Goal: Task Accomplishment & Management: Complete application form

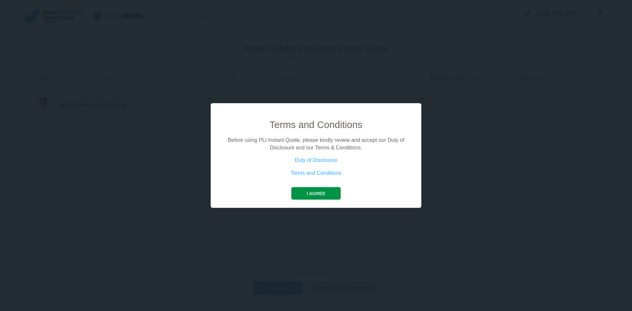
click at [319, 194] on button "I agree" at bounding box center [315, 193] width 49 height 12
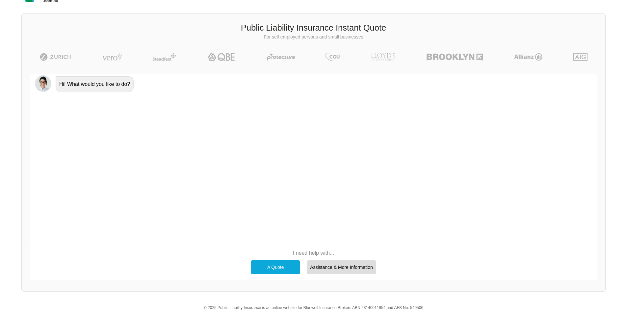
scroll to position [45, 0]
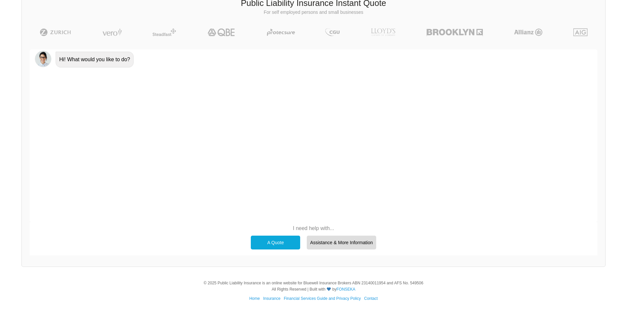
click at [288, 240] on div "A Quote" at bounding box center [275, 243] width 49 height 14
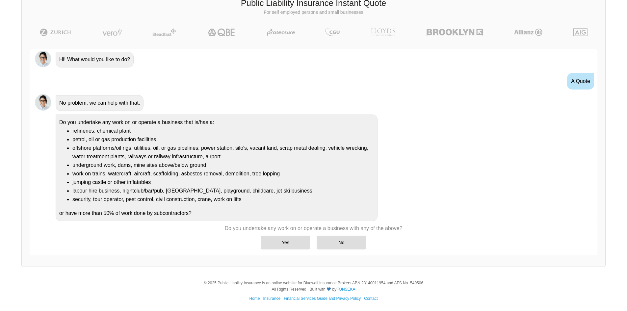
scroll to position [1, 0]
click at [334, 244] on div "No" at bounding box center [340, 243] width 49 height 14
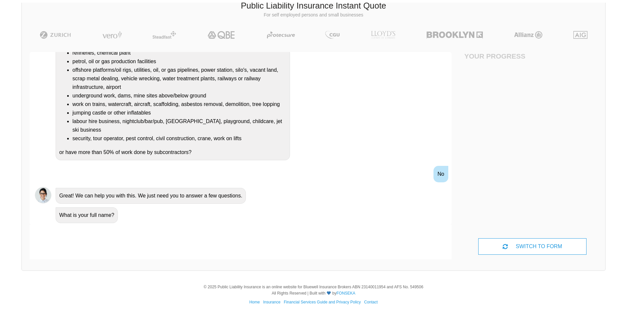
scroll to position [45, 0]
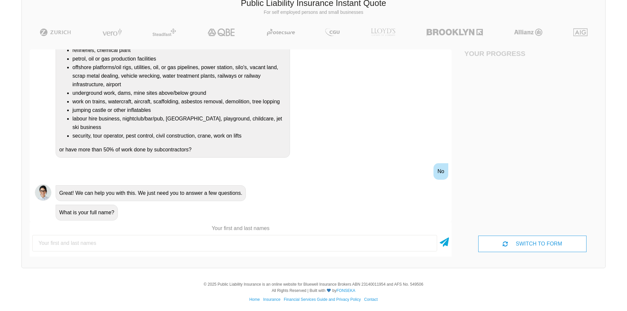
click at [334, 244] on input "text" at bounding box center [234, 243] width 405 height 16
type input "[PERSON_NAME]"
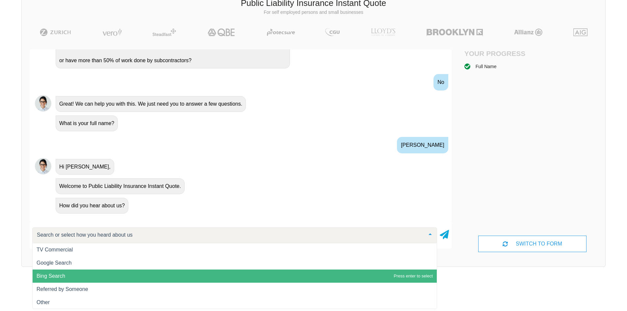
scroll to position [0, 0]
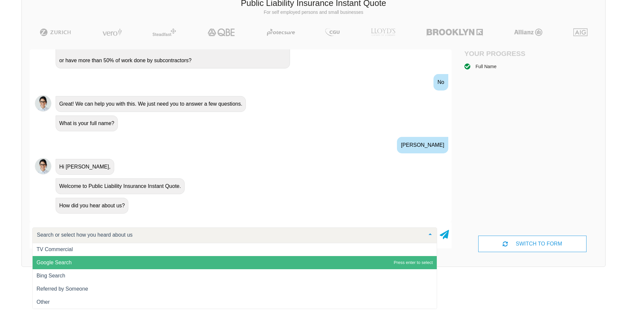
click at [188, 261] on span "Google Search" at bounding box center [235, 262] width 404 height 13
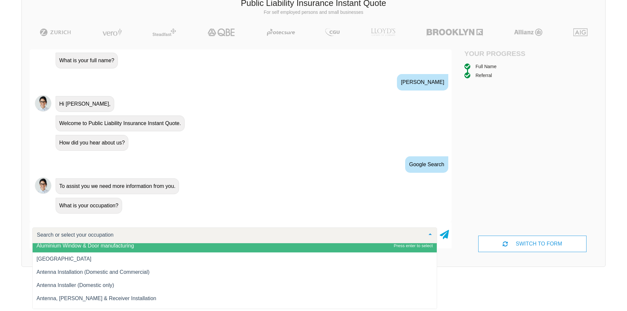
scroll to position [263, 0]
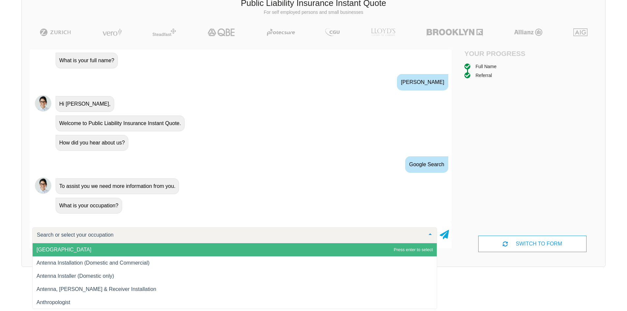
click at [156, 234] on input "text" at bounding box center [229, 235] width 388 height 7
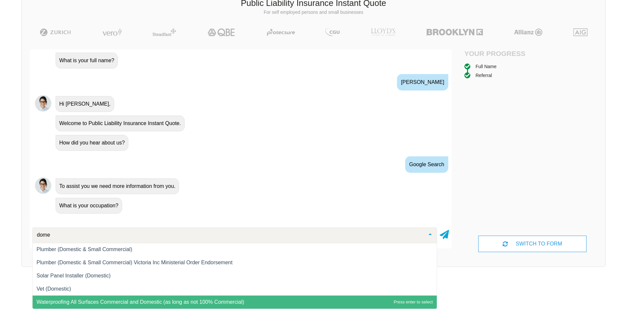
scroll to position [171, 0]
type input "d"
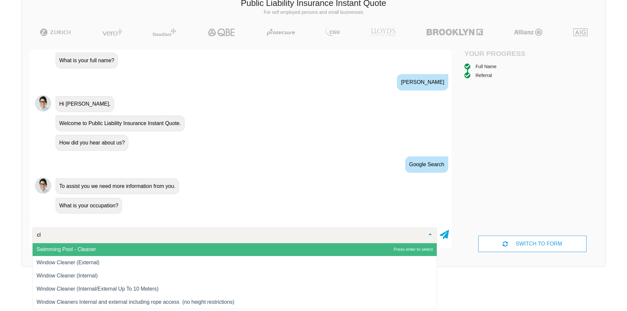
scroll to position [263, 0]
type input "c"
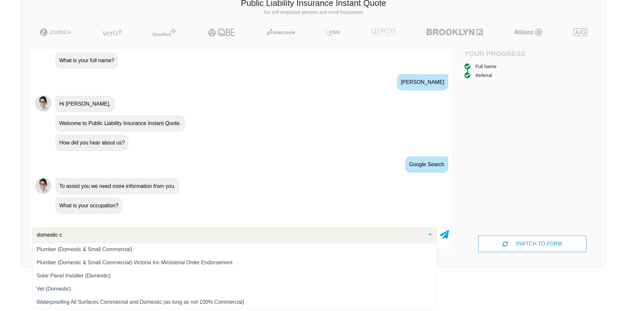
scroll to position [0, 0]
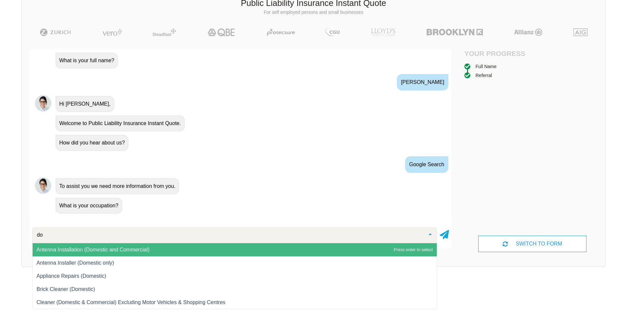
type input "d"
type input "clean"
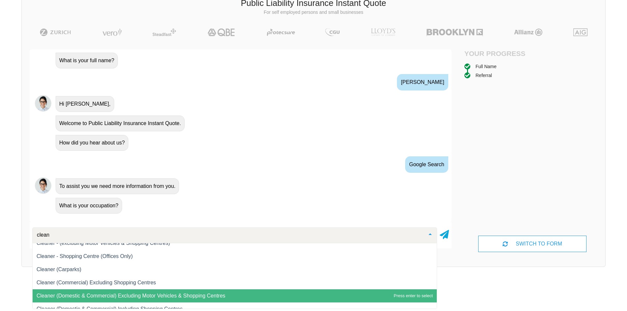
scroll to position [66, 0]
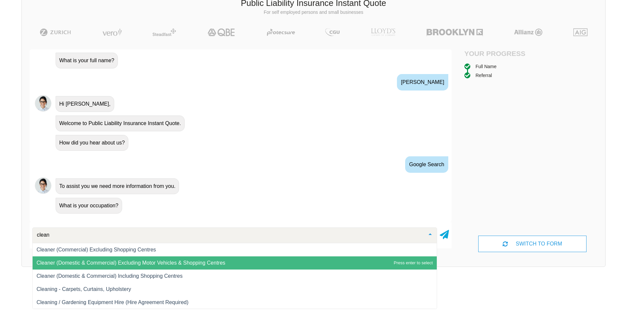
click at [161, 266] on span "Cleaner (Domestic & Commercial) Excluding Motor Vehicles & Shopping Centres" at bounding box center [235, 262] width 404 height 13
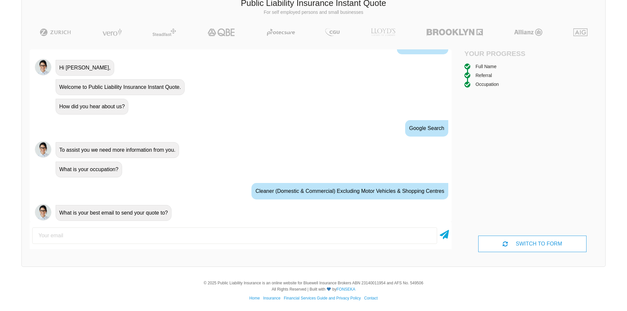
scroll to position [269, 0]
click at [169, 235] on input "email" at bounding box center [234, 235] width 405 height 16
type input "[EMAIL_ADDRESS][DOMAIN_NAME]"
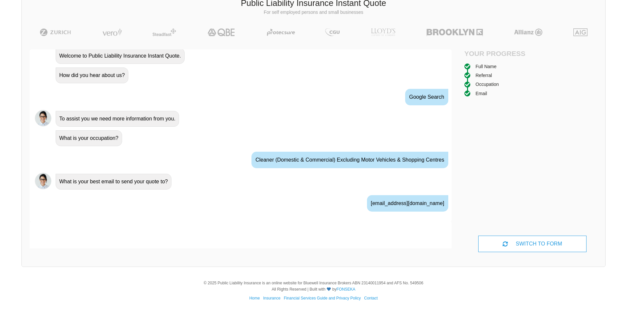
scroll to position [312, 0]
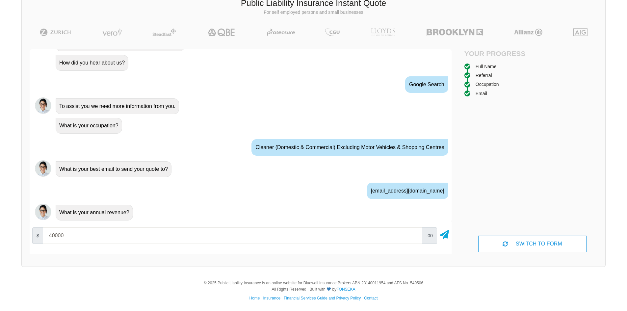
type input "40000"
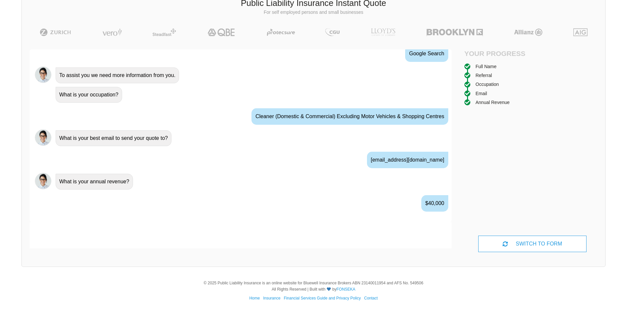
scroll to position [356, 0]
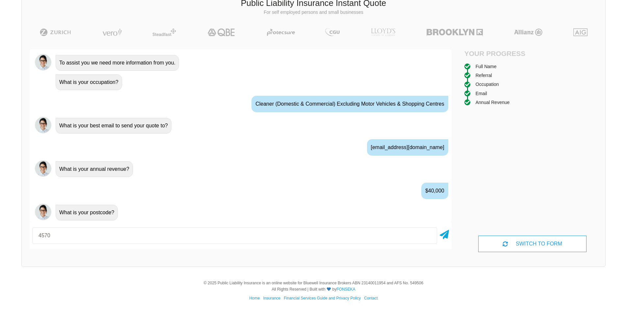
type input "4570"
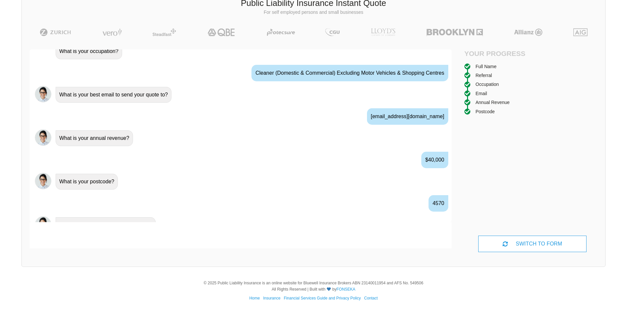
scroll to position [399, 0]
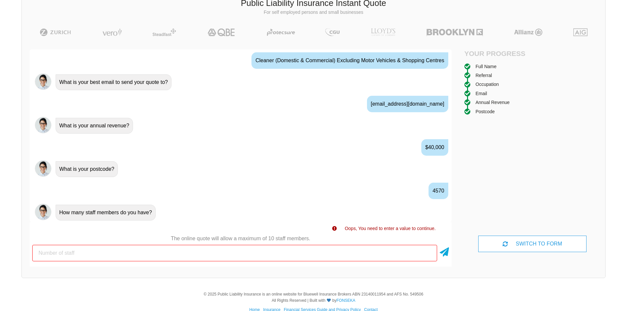
click at [167, 249] on input "number" at bounding box center [234, 253] width 405 height 16
type input "1"
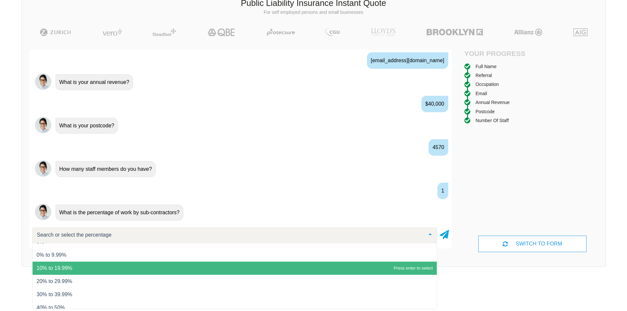
scroll to position [27, 0]
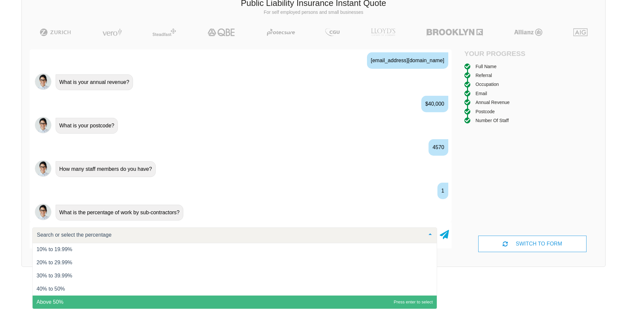
click at [74, 300] on span "Above 50%" at bounding box center [235, 301] width 404 height 13
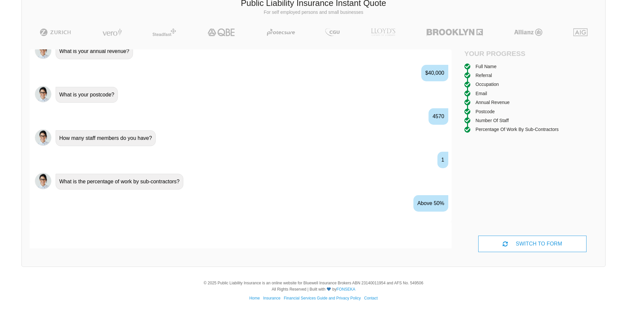
scroll to position [486, 0]
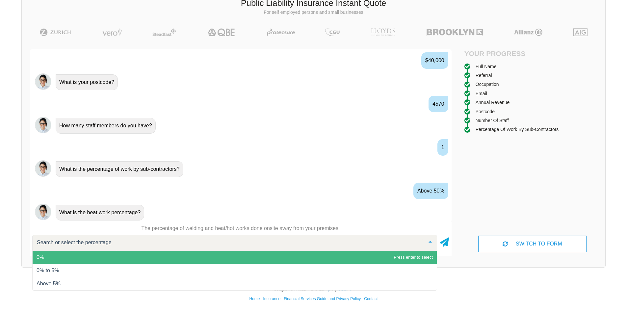
click at [93, 257] on span "0%" at bounding box center [235, 257] width 404 height 13
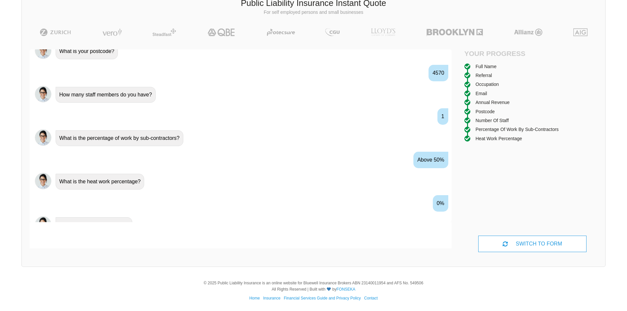
scroll to position [530, 0]
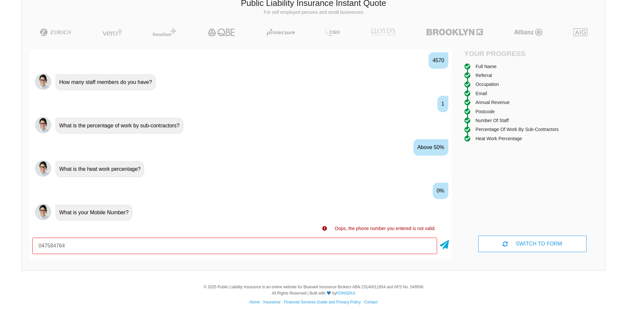
drag, startPoint x: 91, startPoint y: 248, endPoint x: 7, endPoint y: 244, distance: 85.0
click at [7, 244] on div "We give you access to insurance companies at the rates only insurance brokers h…" at bounding box center [313, 116] width 627 height 323
type input "0473625647"
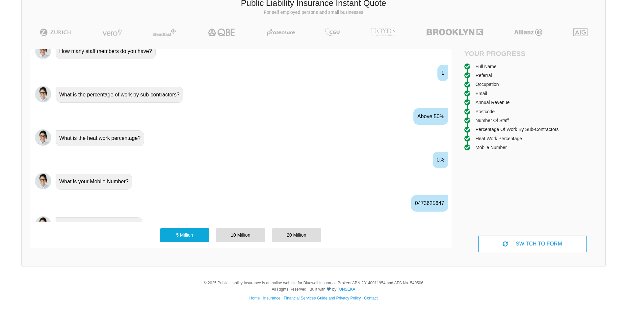
scroll to position [573, 0]
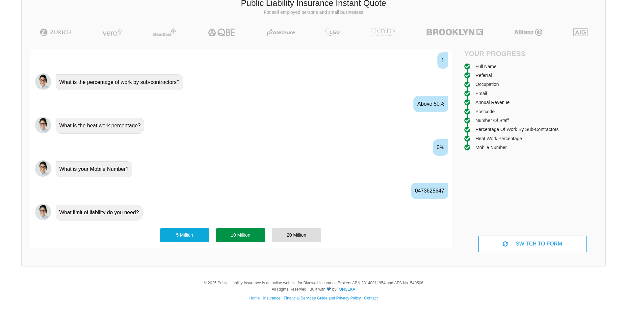
click at [256, 234] on div "10 Million" at bounding box center [240, 235] width 49 height 14
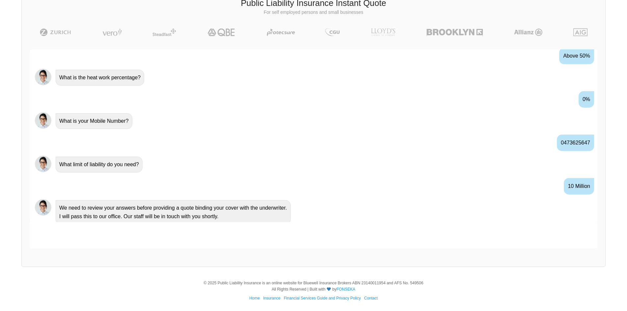
scroll to position [627, 0]
